Goal: Information Seeking & Learning: Learn about a topic

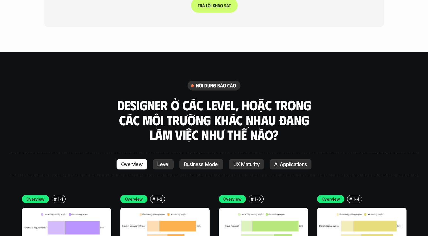
scroll to position [1462, 0]
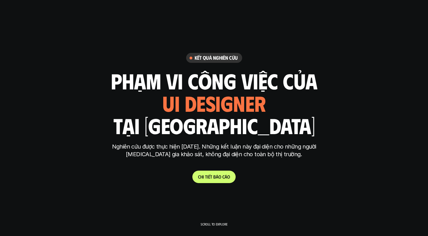
scroll to position [1666, 0]
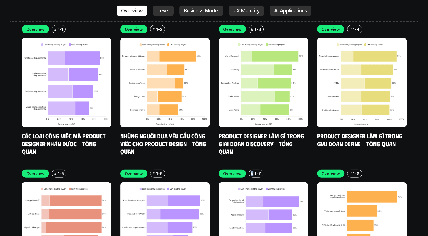
click at [251, 171] on h6 "#" at bounding box center [252, 173] width 3 height 4
click at [253, 169] on div "# 1-7" at bounding box center [256, 173] width 15 height 8
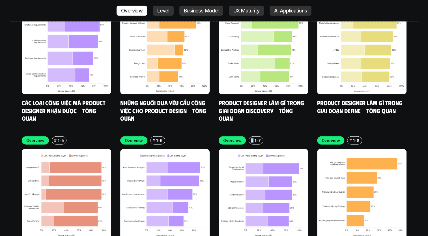
scroll to position [1751, 0]
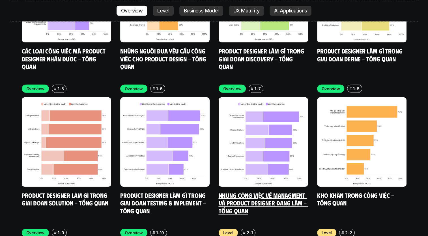
click at [287, 85] on div "Overview # 1-7" at bounding box center [263, 89] width 89 height 8
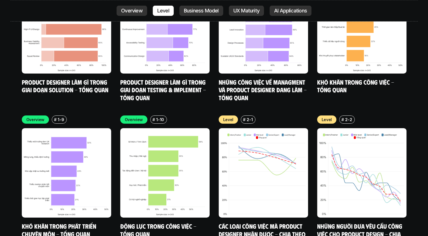
scroll to position [1808, 0]
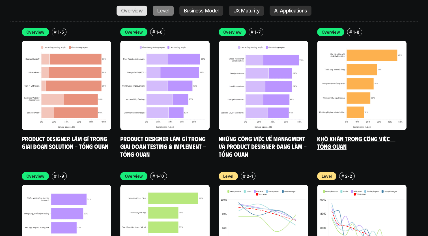
click at [366, 83] on img at bounding box center [361, 85] width 89 height 89
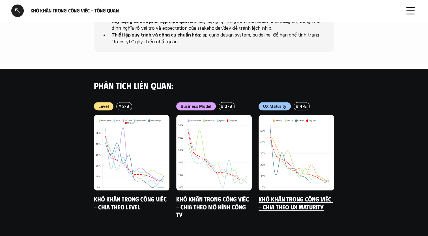
scroll to position [586, 0]
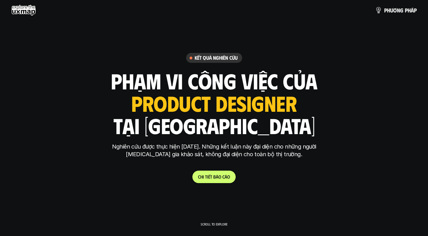
click at [208, 172] on link "C h i t i ế t b á o c á o" at bounding box center [213, 177] width 43 height 12
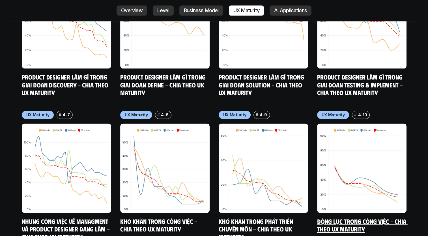
scroll to position [2907, 0]
